Goal: Information Seeking & Learning: Learn about a topic

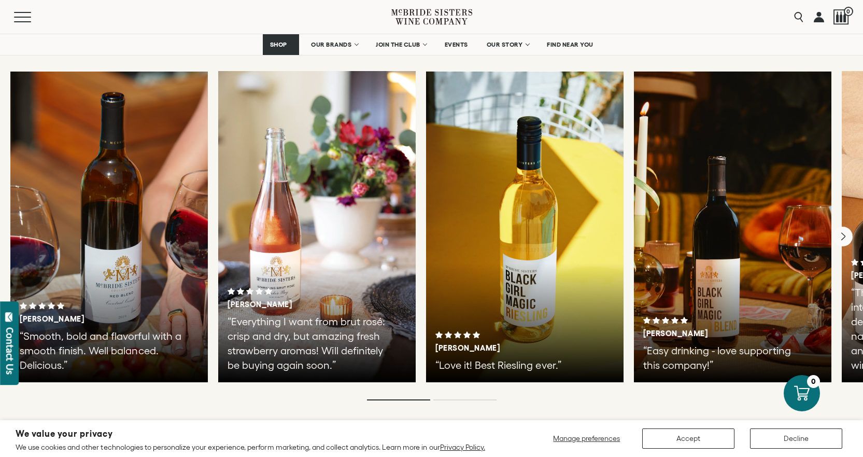
scroll to position [1786, 0]
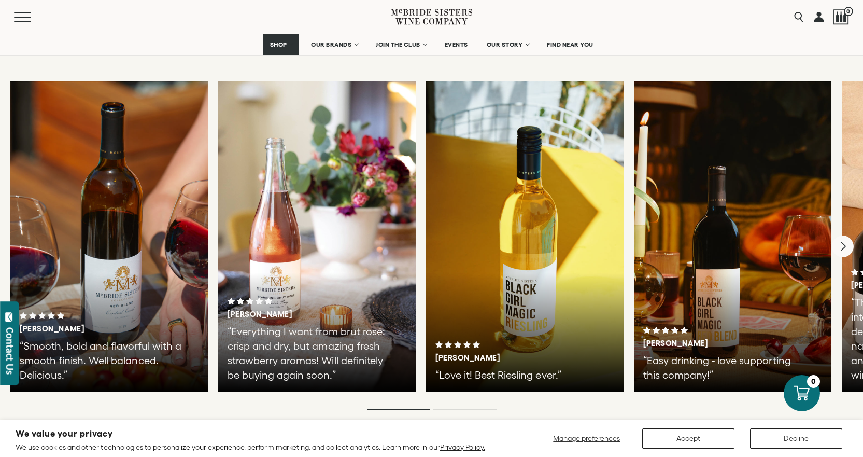
click at [849, 236] on icon "Next" at bounding box center [843, 247] width 22 height 22
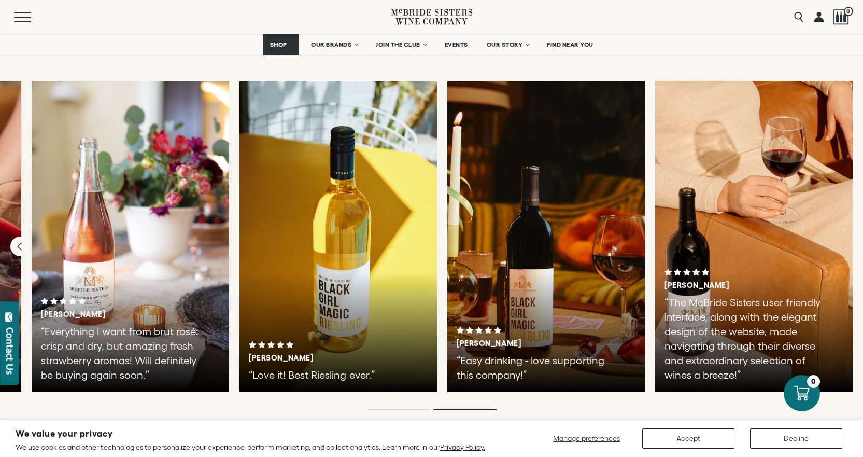
click at [323, 305] on div "Tamika P. “Love it! Best Riesling ever.”" at bounding box center [337, 236] width 197 height 311
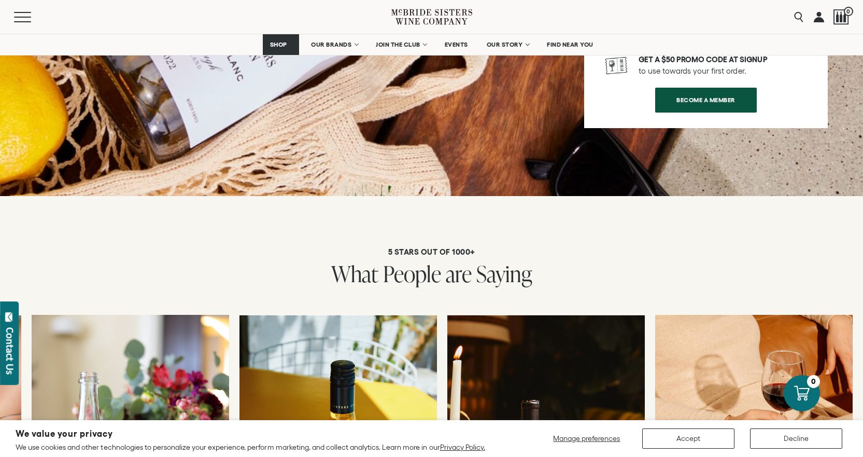
scroll to position [1527, 0]
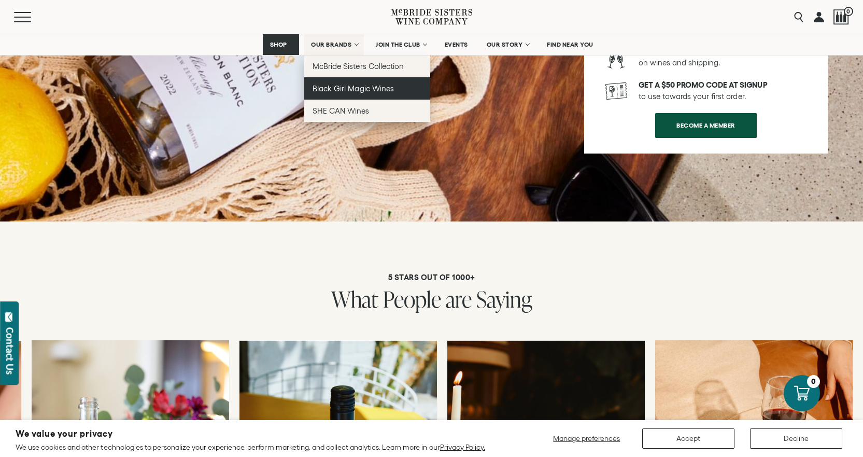
click at [356, 86] on span "Black Girl Magic Wines" at bounding box center [353, 88] width 81 height 9
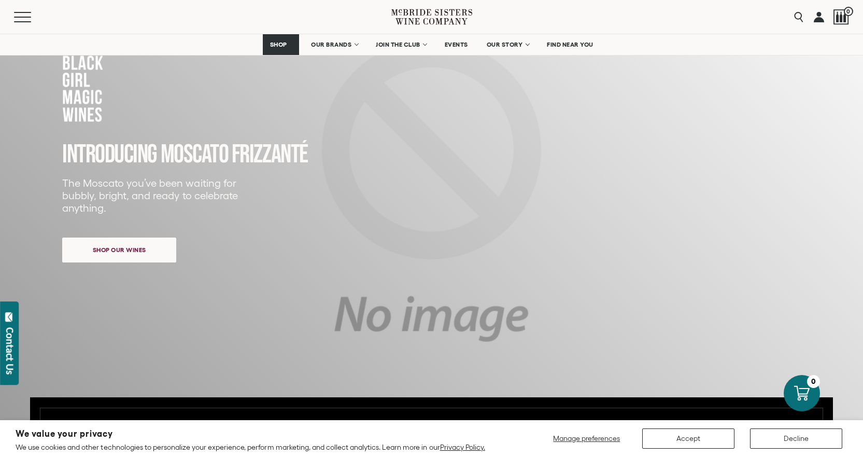
scroll to position [52, 0]
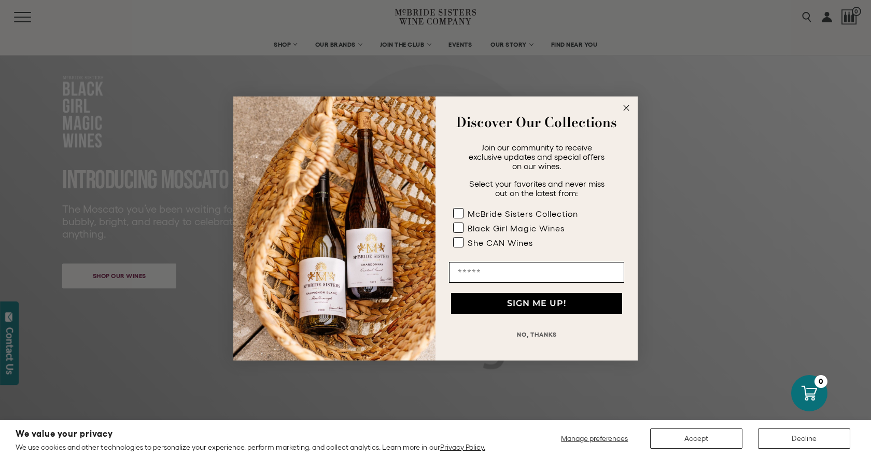
click at [625, 107] on circle "Close dialog" at bounding box center [626, 108] width 12 height 12
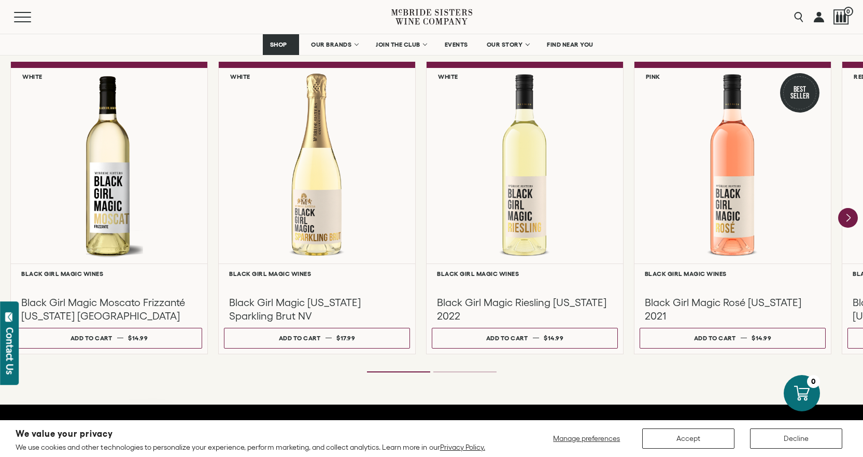
scroll to position [933, 0]
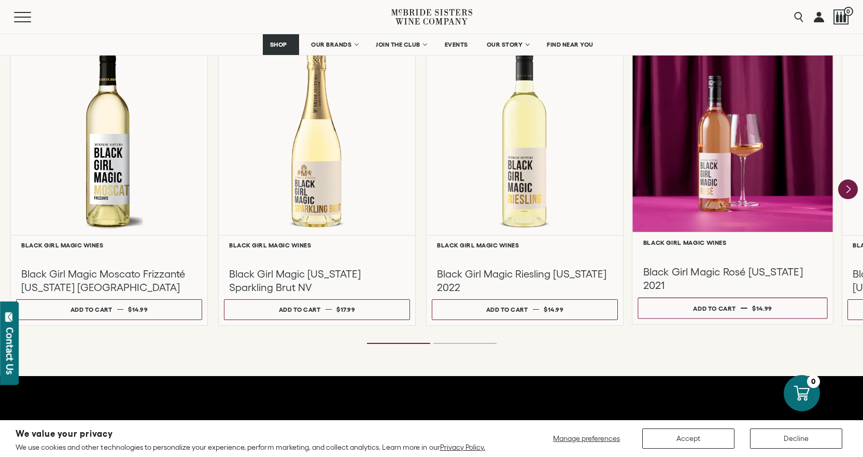
click at [788, 171] on div at bounding box center [732, 132] width 201 height 200
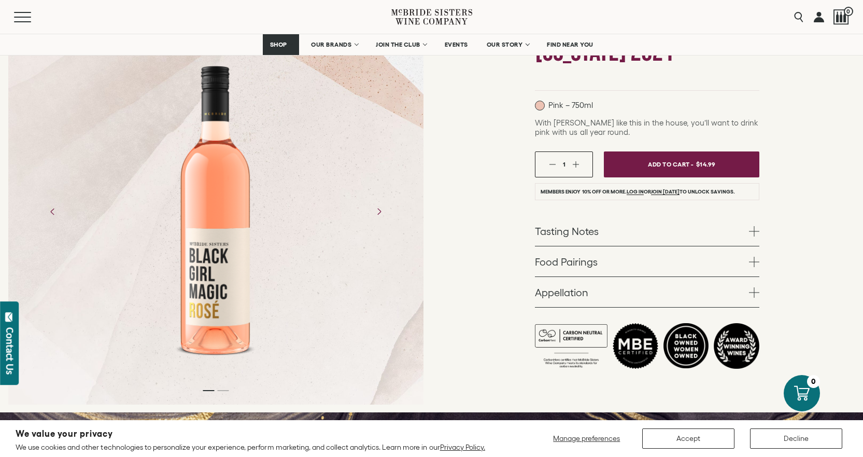
scroll to position [156, 0]
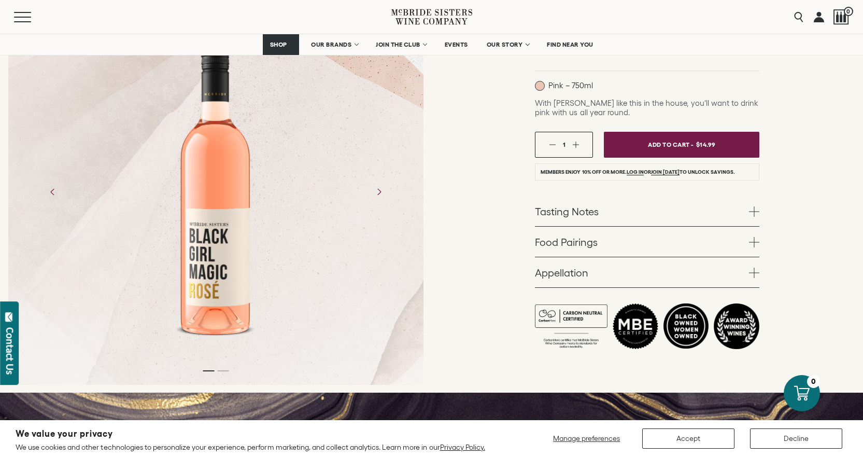
click at [598, 215] on link "Tasting Notes" at bounding box center [647, 211] width 224 height 30
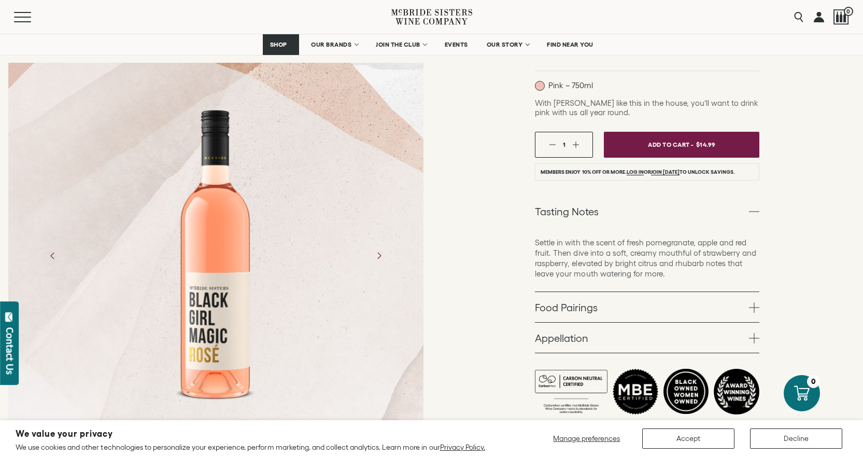
click at [598, 215] on link "Tasting Notes" at bounding box center [647, 211] width 224 height 30
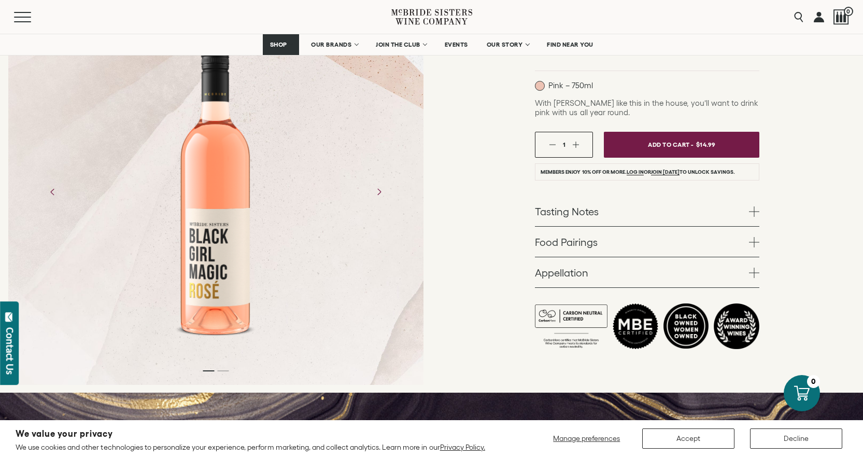
click at [581, 237] on link "Food Pairings" at bounding box center [647, 242] width 224 height 30
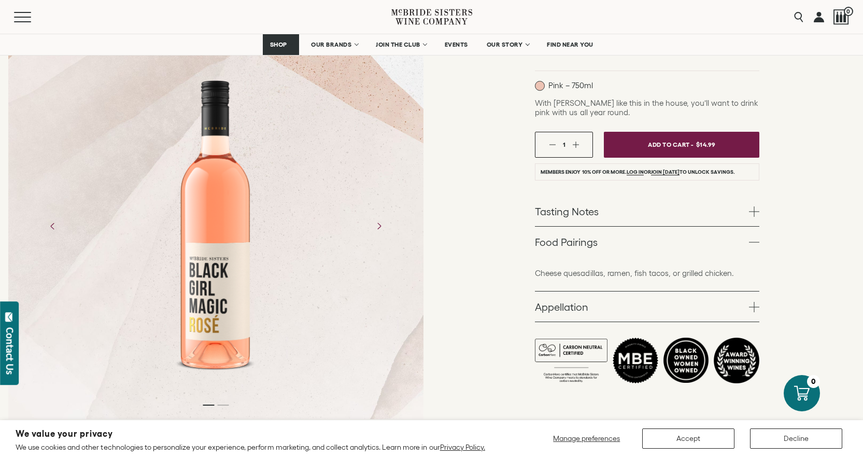
click at [581, 237] on link "Food Pairings" at bounding box center [647, 242] width 224 height 30
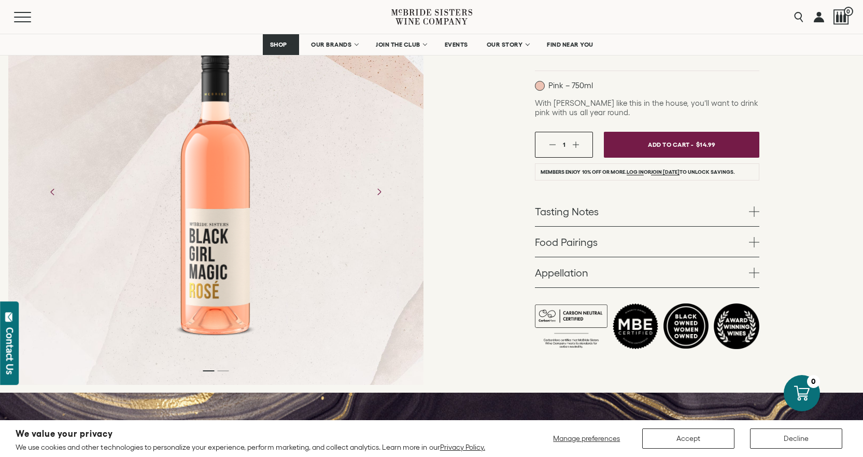
click at [572, 270] on link "Appellation" at bounding box center [647, 272] width 224 height 30
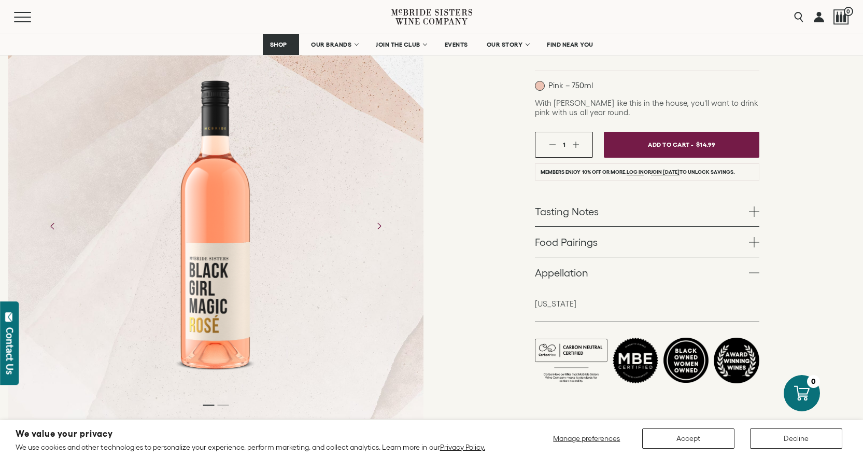
click at [572, 271] on link "Appellation" at bounding box center [647, 272] width 224 height 30
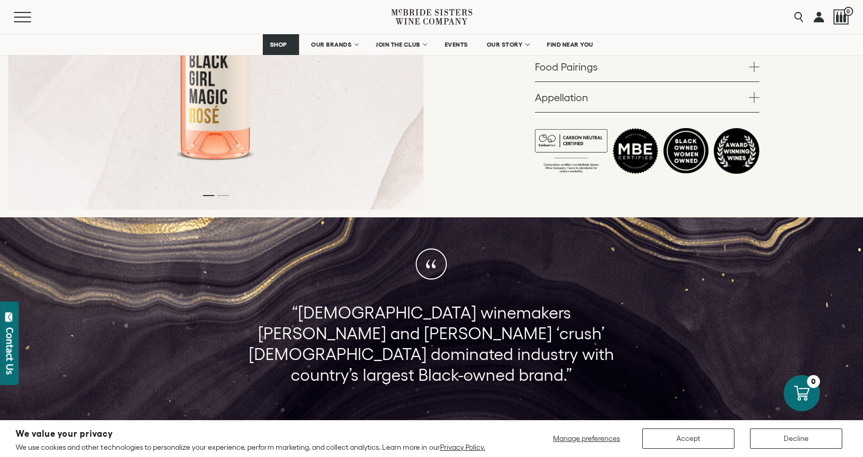
scroll to position [363, 0]
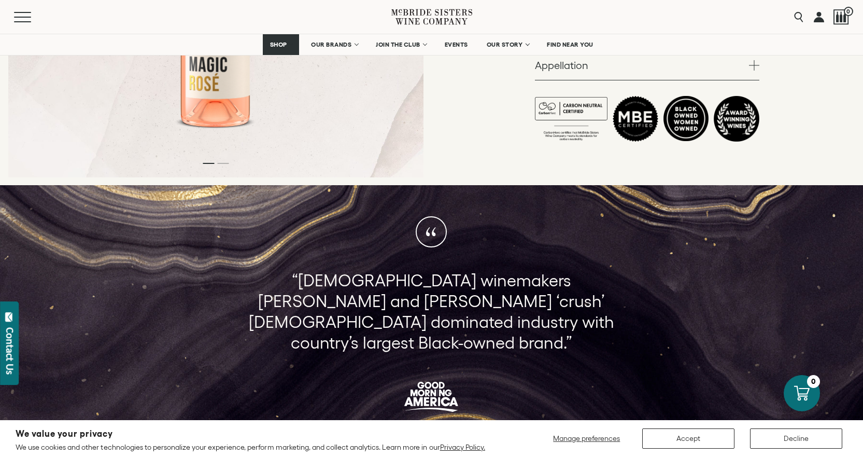
click at [219, 163] on li "Page dot 2" at bounding box center [222, 163] width 11 height 1
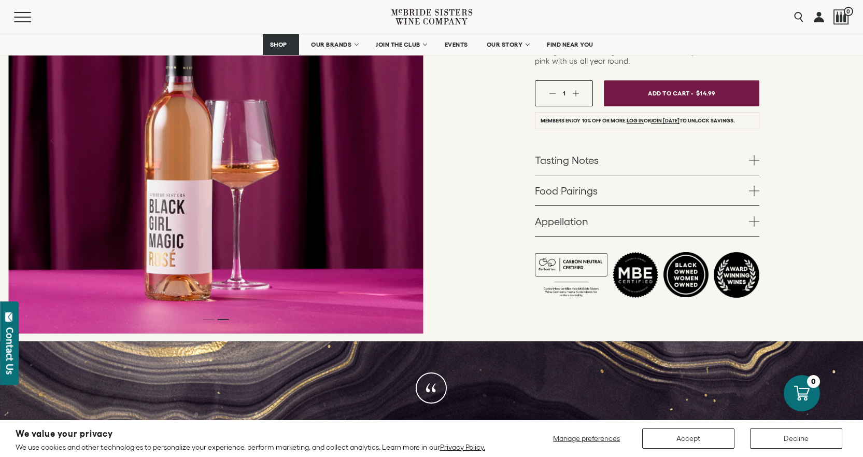
scroll to position [207, 0]
click at [213, 326] on div at bounding box center [215, 140] width 415 height 386
click at [211, 320] on div at bounding box center [215, 140] width 415 height 386
click at [208, 322] on div at bounding box center [215, 140] width 415 height 386
click at [173, 292] on div at bounding box center [215, 140] width 415 height 386
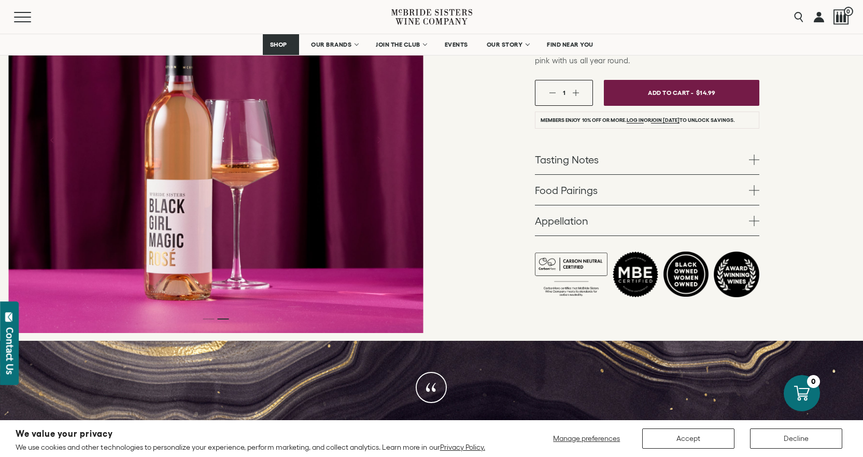
click at [105, 203] on div at bounding box center [215, 140] width 415 height 386
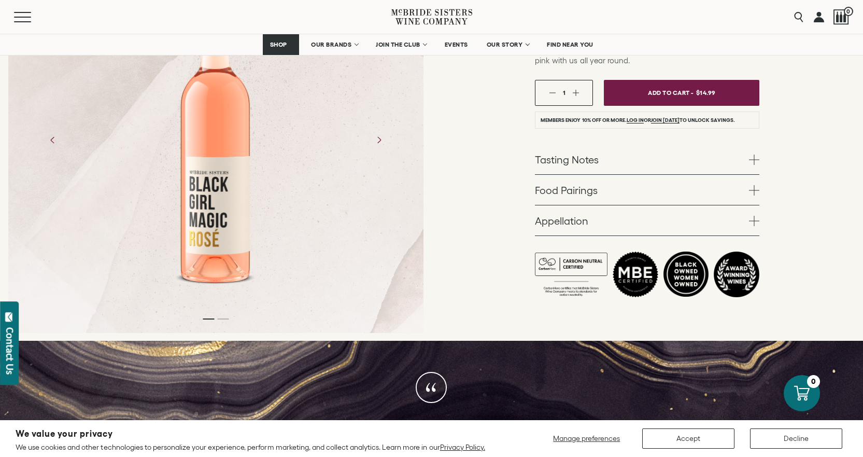
click at [273, 247] on div at bounding box center [215, 139] width 415 height 311
click at [249, 223] on div at bounding box center [215, 139] width 107 height 311
click at [308, 256] on div at bounding box center [215, 139] width 415 height 311
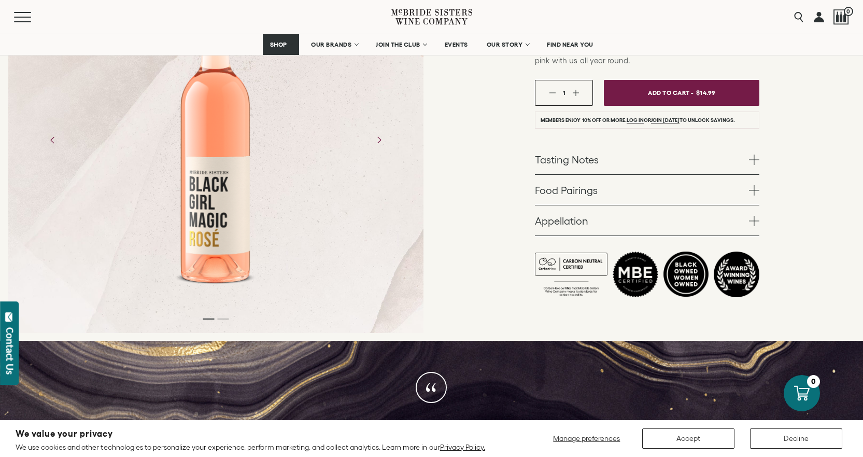
click at [345, 124] on div at bounding box center [215, 139] width 415 height 311
click at [327, 124] on div at bounding box center [215, 139] width 415 height 311
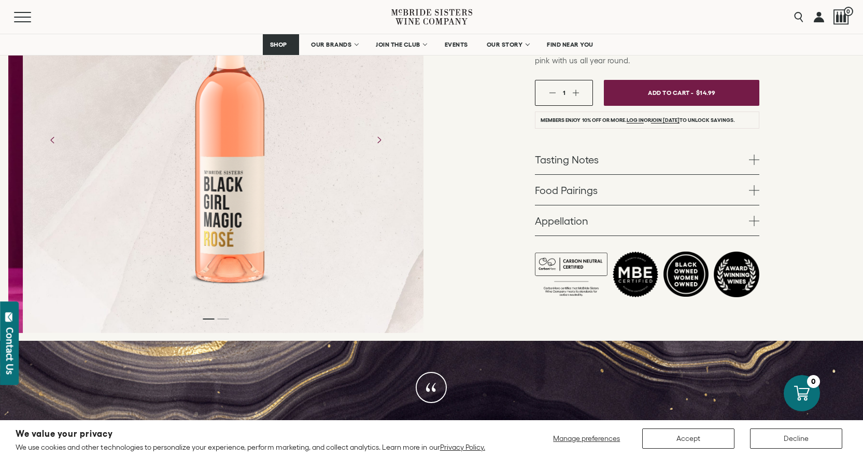
click at [343, 162] on div at bounding box center [230, 139] width 415 height 311
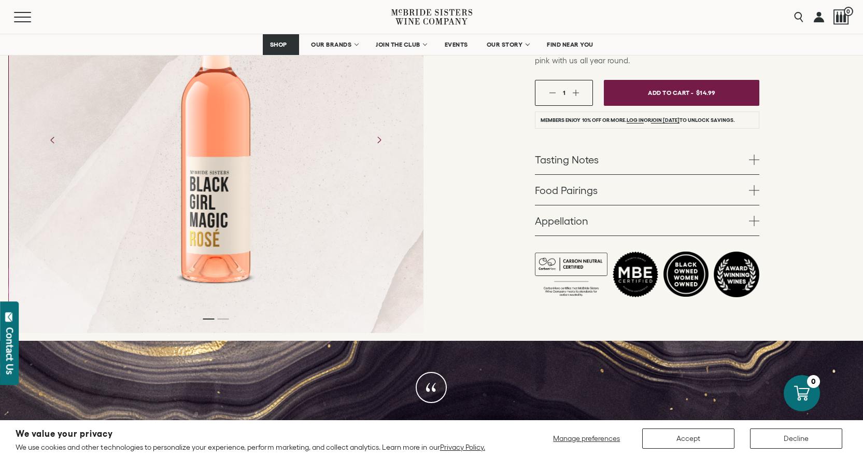
click at [241, 199] on div at bounding box center [215, 139] width 107 height 311
drag, startPoint x: 240, startPoint y: 199, endPoint x: 443, endPoint y: 295, distance: 224.9
click at [443, 295] on div "Black Girl Magic Wines Black Girl Magic Rosé California 2021 Pink – 750ml With …" at bounding box center [648, 109] width 432 height 463
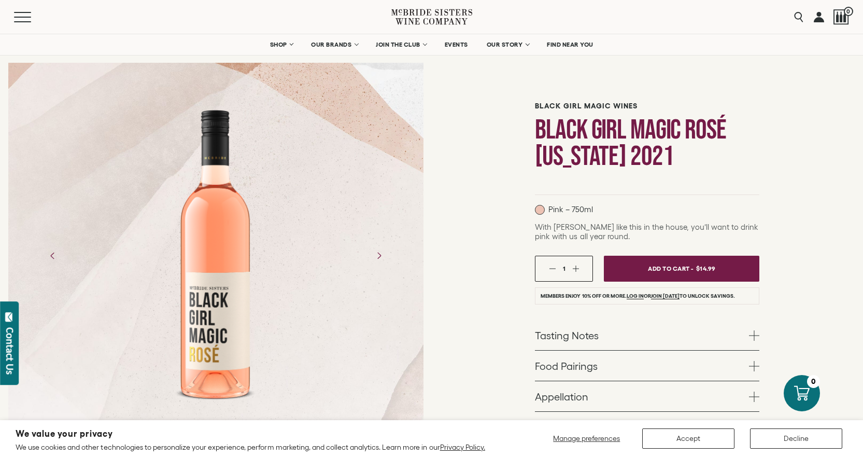
scroll to position [0, 0]
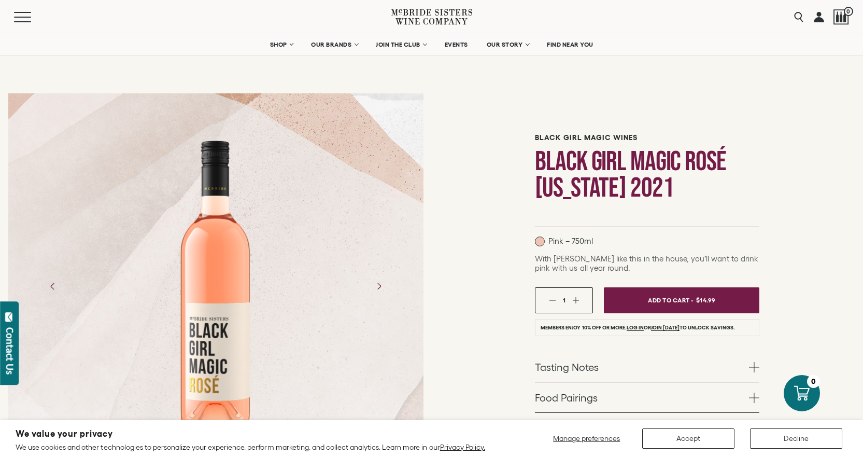
click at [332, 300] on div at bounding box center [215, 286] width 415 height 311
click at [279, 300] on div at bounding box center [215, 286] width 415 height 311
drag, startPoint x: 272, startPoint y: 300, endPoint x: 254, endPoint y: 300, distance: 18.1
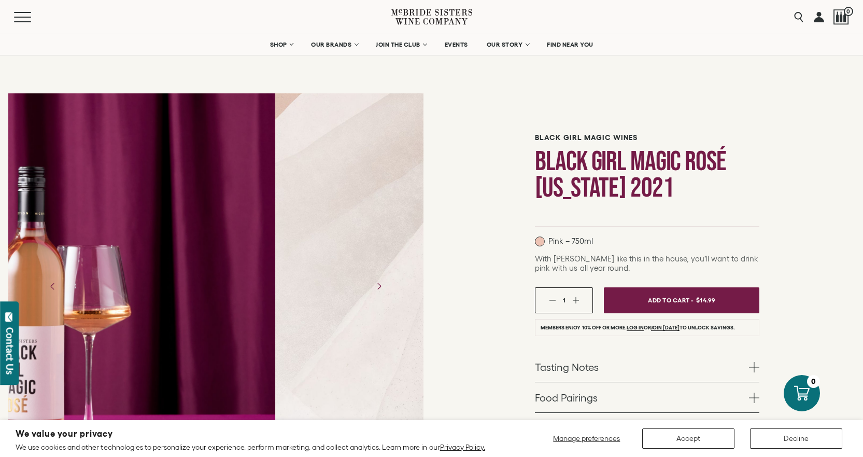
click at [477, 88] on div "Black Girl Magic Wines Black Girl Magic Rosé California 2021 1" at bounding box center [431, 316] width 863 height 463
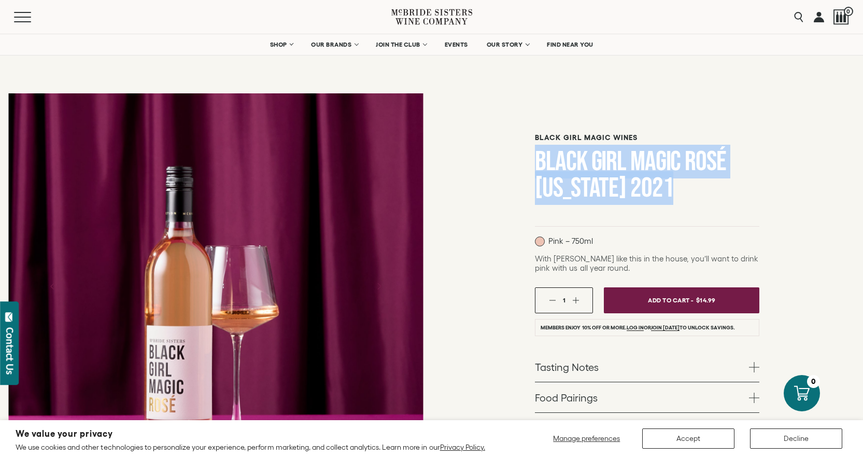
drag, startPoint x: 684, startPoint y: 196, endPoint x: 538, endPoint y: 168, distance: 148.8
click at [538, 168] on h1 "Black Girl Magic Rosé [US_STATE] 2021" at bounding box center [647, 174] width 224 height 53
copy h1 "Black Girl Magic Rosé [US_STATE] 2021"
